Goal: Transaction & Acquisition: Book appointment/travel/reservation

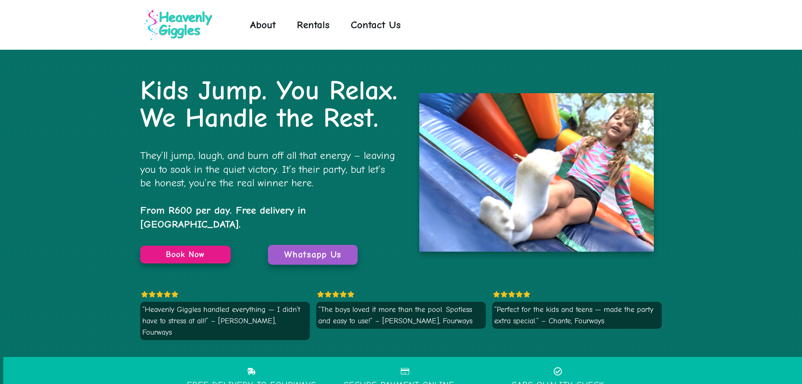
click at [311, 249] on span "Whatsapp Us" at bounding box center [312, 254] width 57 height 11
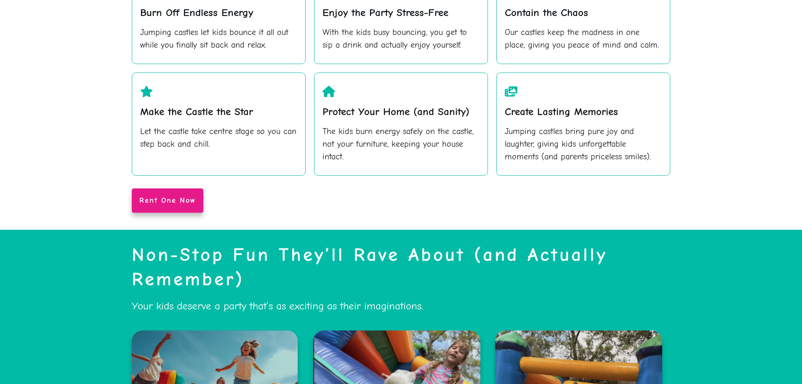
scroll to position [674, 0]
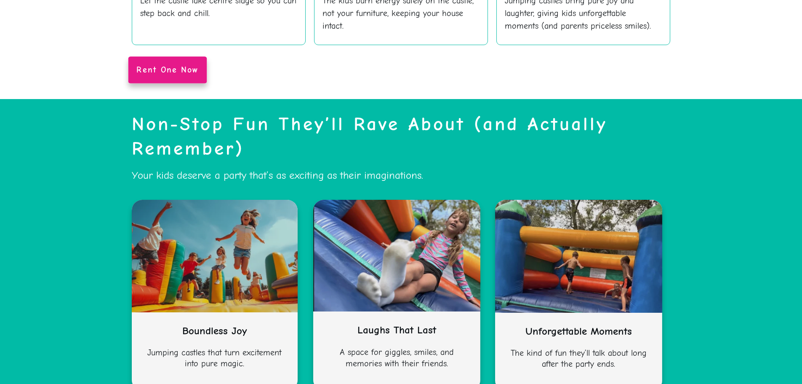
click at [154, 65] on span "Rent One Now" at bounding box center [167, 70] width 62 height 10
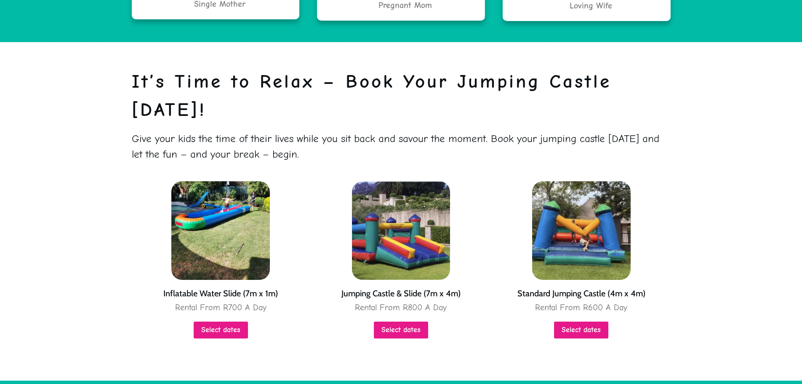
scroll to position [1821, 0]
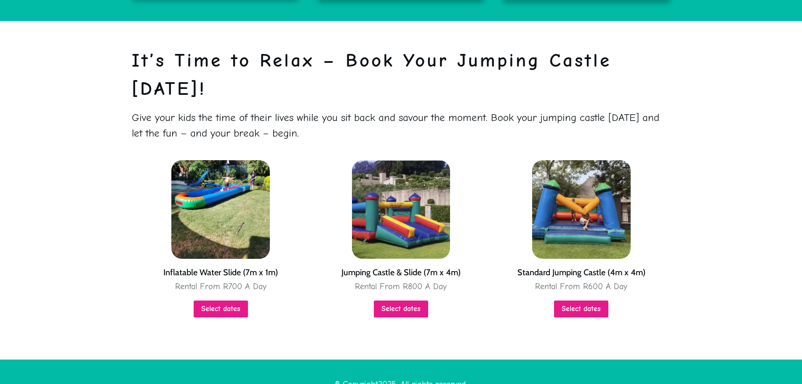
click at [220, 300] on link "Select dates" at bounding box center [221, 308] width 54 height 17
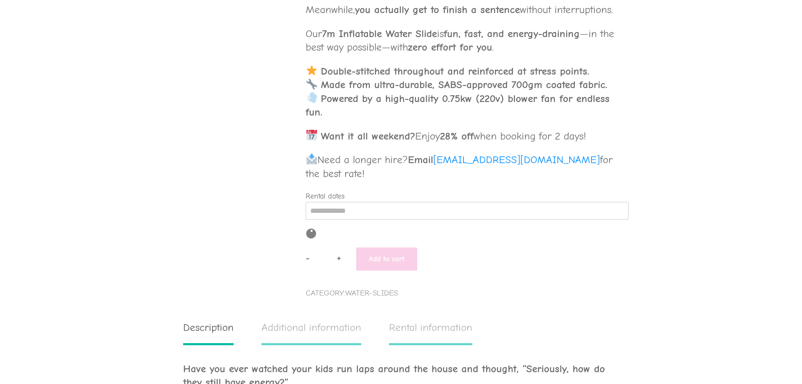
scroll to position [379, 0]
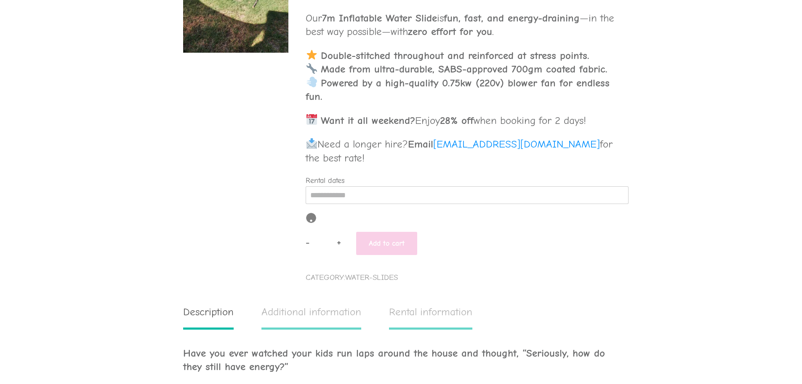
click at [550, 198] on div "Rental dates [DATE] Mon Tue Wed Thu Fri Sat Sun 1 2 3 4 5 6 7 8 9 10 11 12 13 1…" at bounding box center [463, 189] width 314 height 29
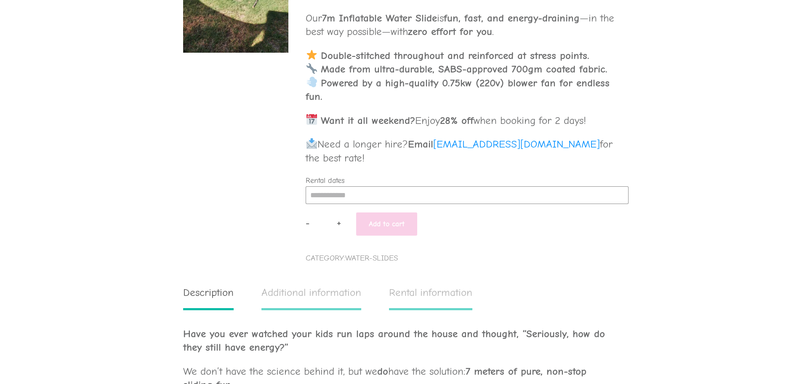
click at [535, 204] on input "Rental dates" at bounding box center [467, 195] width 323 height 18
click at [411, 222] on button "button" at bounding box center [413, 216] width 9 height 11
click at [397, 278] on div "15" at bounding box center [396, 271] width 16 height 13
click at [566, 265] on span "Category: water-slides" at bounding box center [463, 258] width 314 height 14
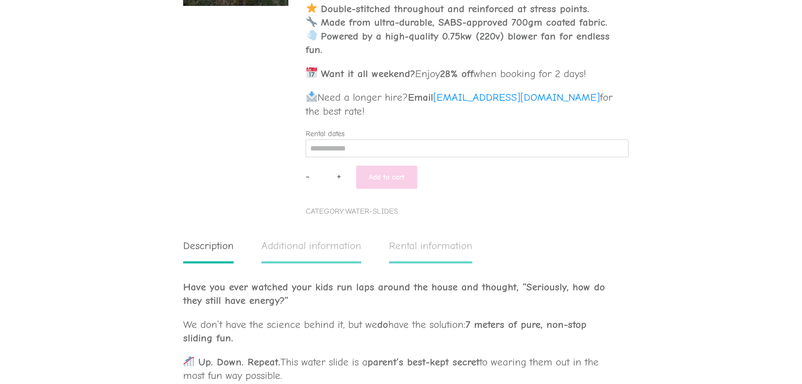
scroll to position [273, 0]
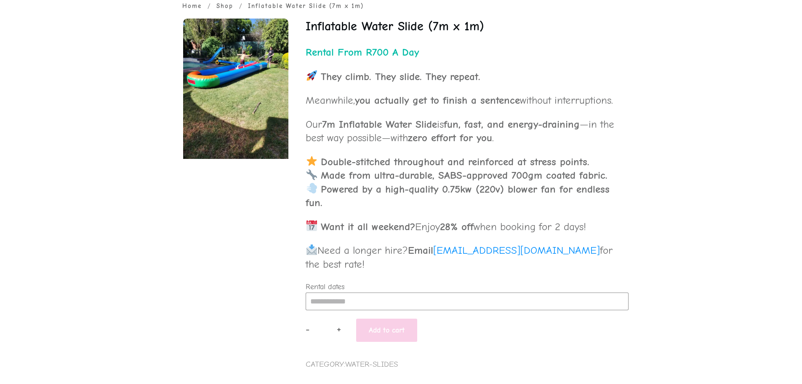
click at [333, 310] on input "Rental dates" at bounding box center [467, 301] width 323 height 18
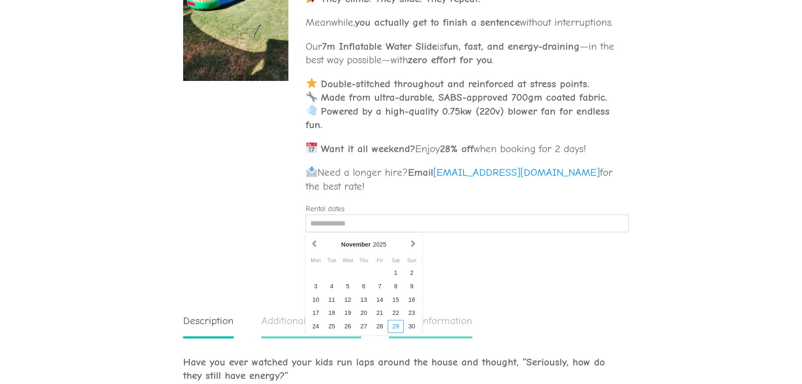
scroll to position [357, 0]
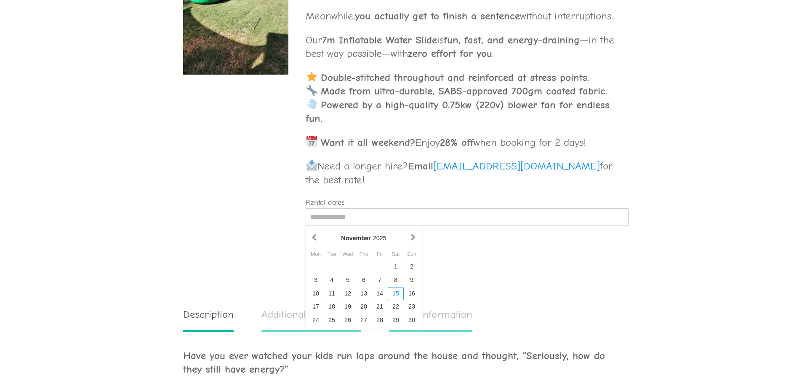
click at [398, 300] on div "15" at bounding box center [396, 293] width 16 height 13
type input "**********"
